Goal: Transaction & Acquisition: Purchase product/service

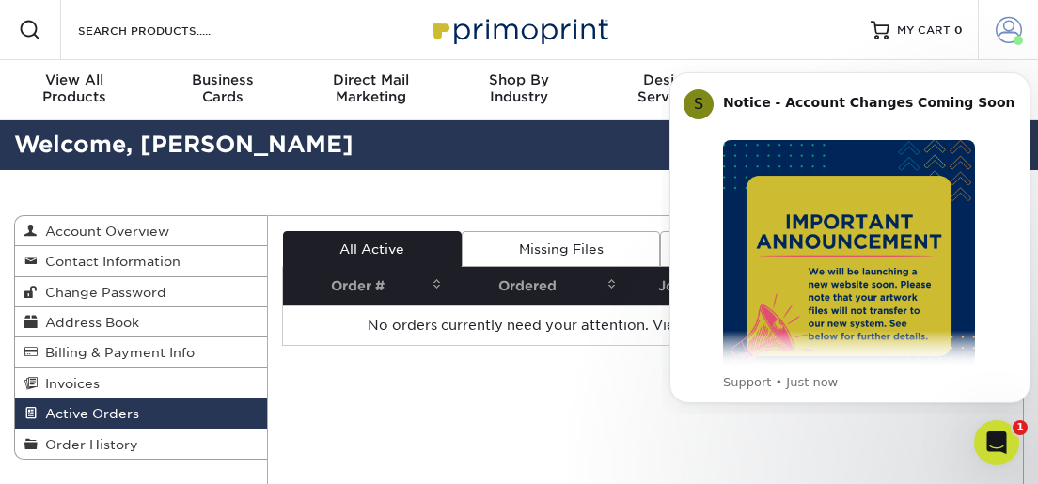
click at [1009, 20] on span at bounding box center [1009, 30] width 26 height 26
click at [1008, 26] on span at bounding box center [1009, 30] width 26 height 26
click at [628, 129] on h2 "Welcome, Lawrence" at bounding box center [519, 145] width 1038 height 35
click at [1025, 74] on icon "Dismiss notification" at bounding box center [1025, 77] width 10 height 10
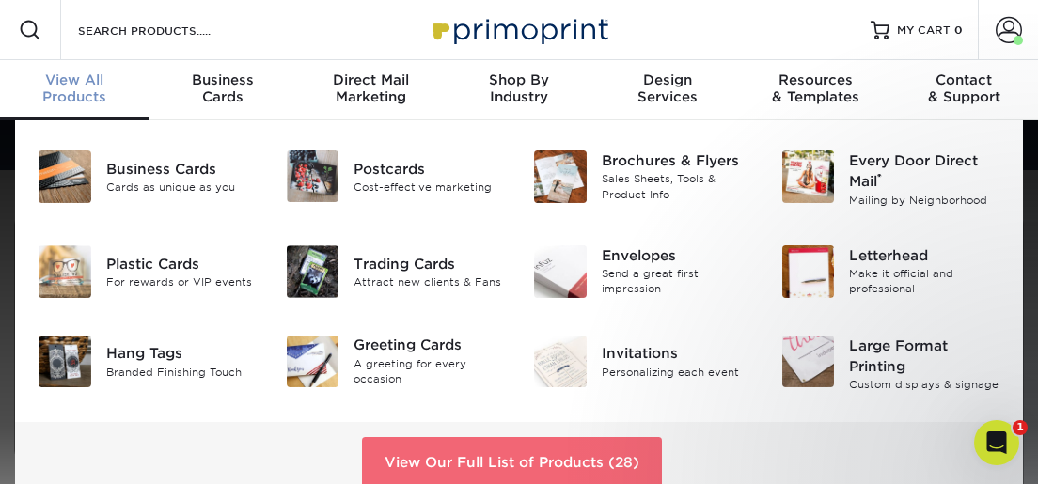
click at [473, 448] on link "View Our Full List of Products (28)" at bounding box center [512, 462] width 300 height 51
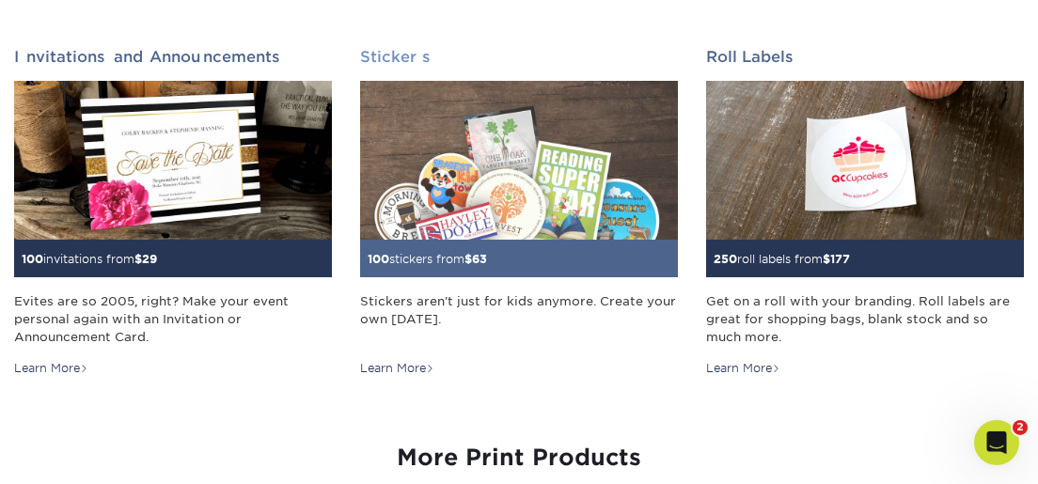
scroll to position [1874, 0]
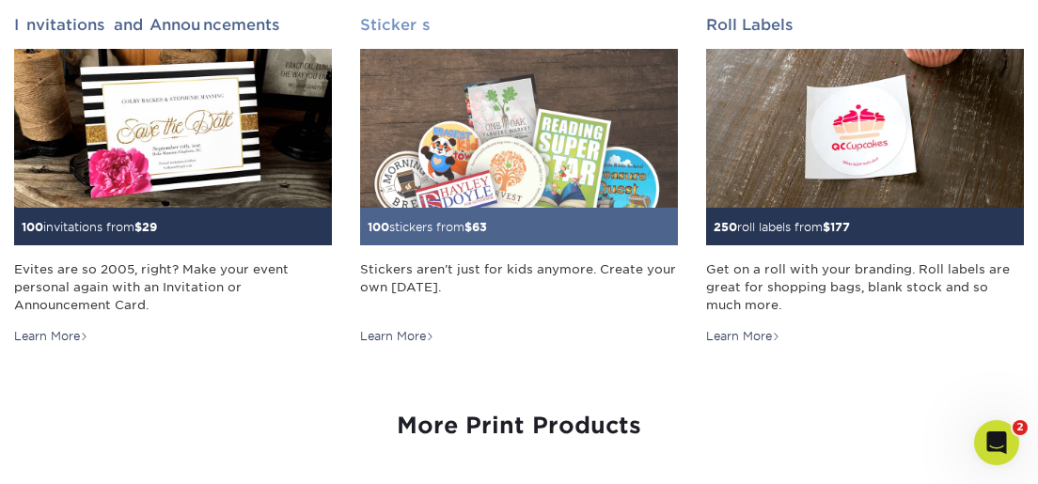
click at [542, 191] on img at bounding box center [519, 128] width 318 height 159
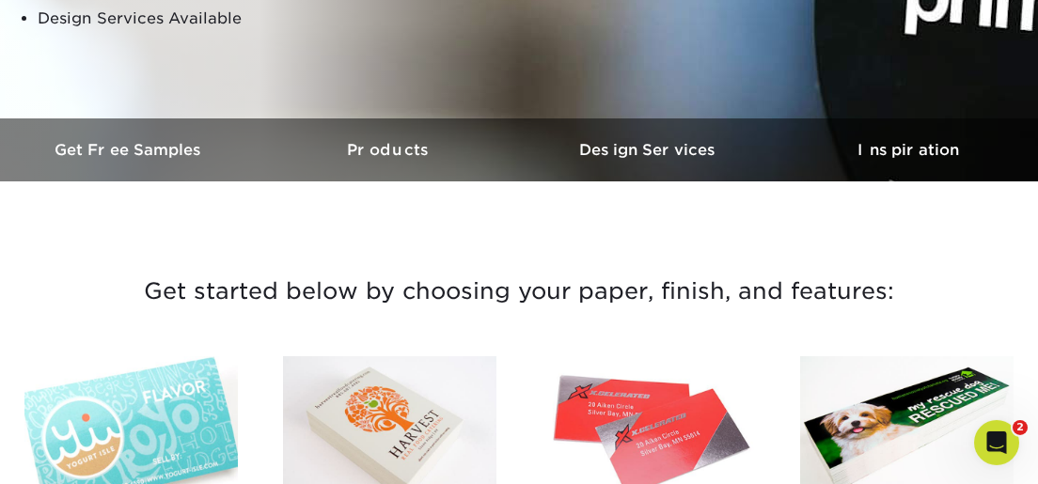
scroll to position [450, 0]
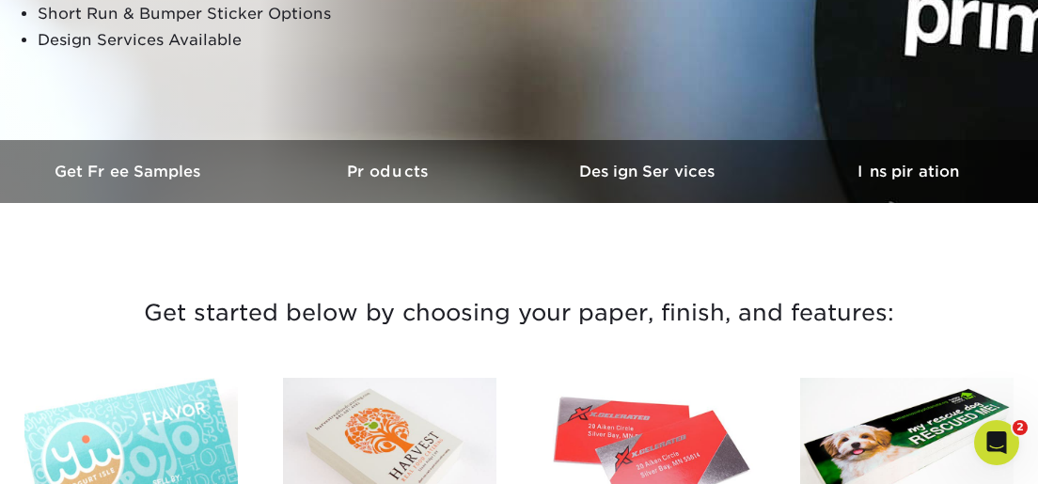
click at [630, 423] on img at bounding box center [648, 452] width 213 height 148
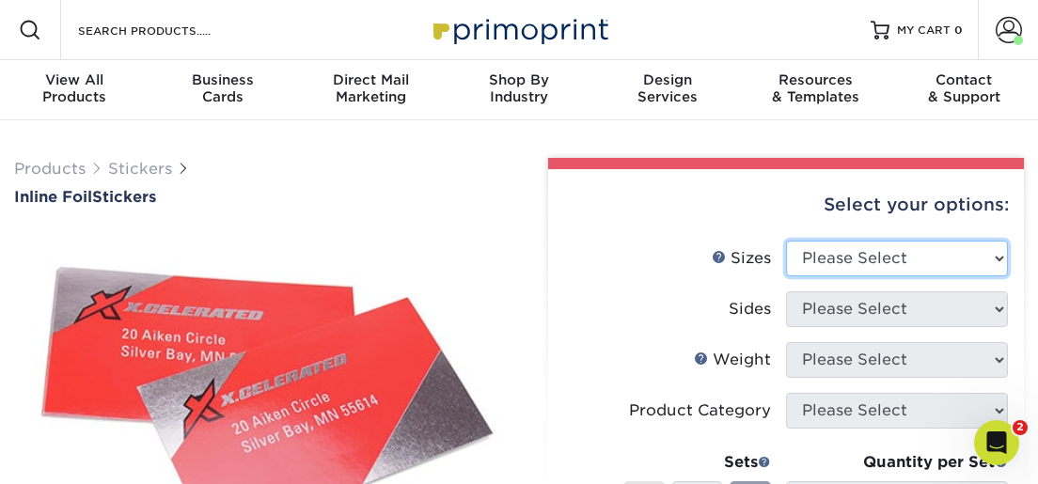
click at [786, 241] on select "Please Select 1.5" x 3.5" 1.75" x 3.5" 2" x 2" 2" x 3" 2" x 3.5" 2" x 4" 2" x 8…" at bounding box center [897, 259] width 222 height 36
click option "1.75" x 3.5"" at bounding box center [0, 0] width 0 height 0
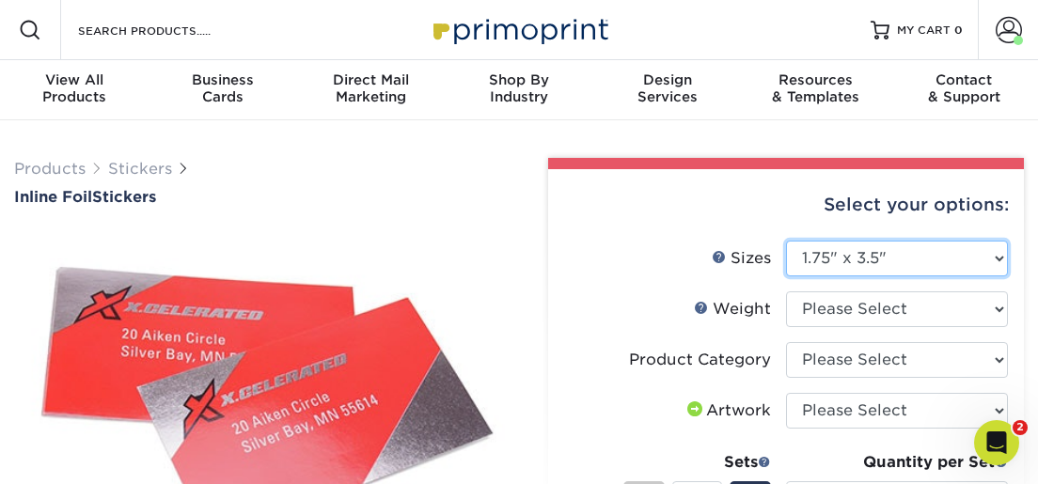
click at [786, 241] on select "Please Select 1.5" x 3.5" 1.75" x 3.5" 2" x 2" 2" x 3" 2" x 3.5" 2" x 4" 2" x 8…" at bounding box center [897, 259] width 222 height 36
select select "2.00x3.00"
click option "2" x 3"" at bounding box center [0, 0] width 0 height 0
select select "-1"
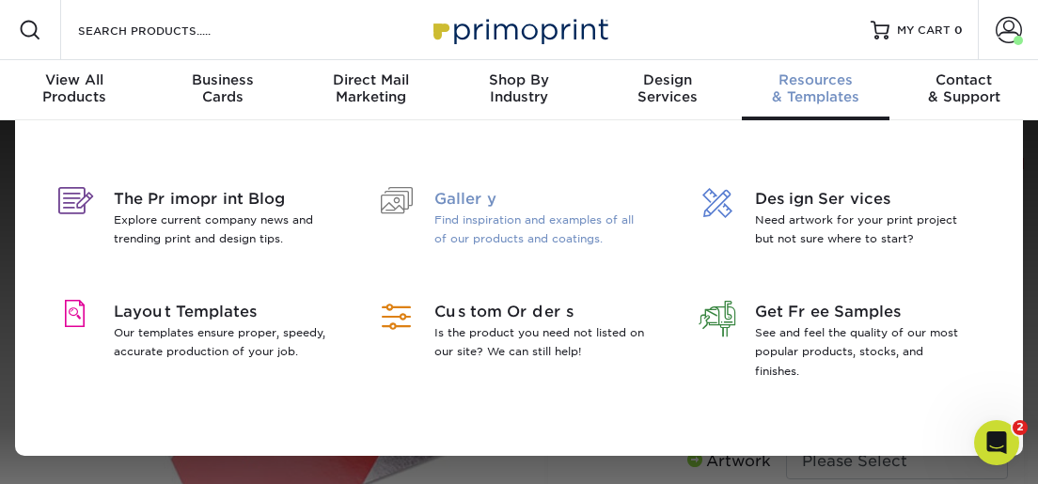
click at [446, 198] on span "Gallery" at bounding box center [540, 199] width 213 height 23
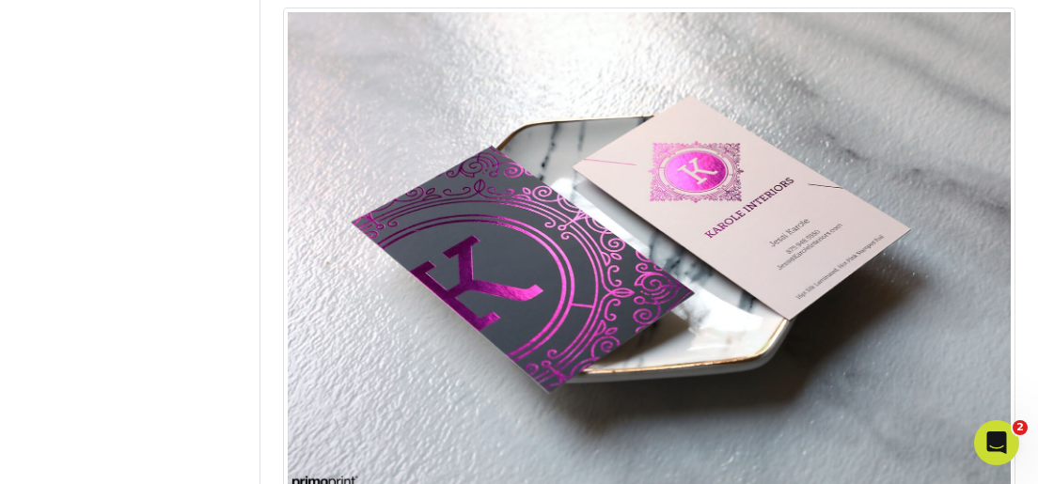
scroll to position [2959, 0]
